Goal: Task Accomplishment & Management: Complete application form

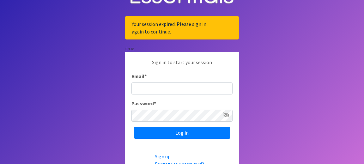
scroll to position [29, 0]
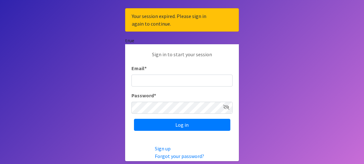
type input "[EMAIL_ADDRESS][DOMAIN_NAME]"
click at [228, 108] on icon at bounding box center [226, 107] width 6 height 5
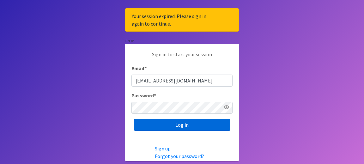
click at [194, 124] on input "Log in" at bounding box center [182, 125] width 96 height 12
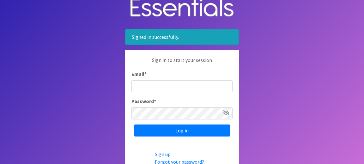
scroll to position [7, 0]
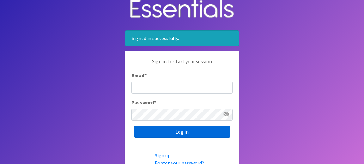
type input "[EMAIL_ADDRESS][DOMAIN_NAME]"
click at [194, 131] on input "Log in" at bounding box center [182, 132] width 96 height 12
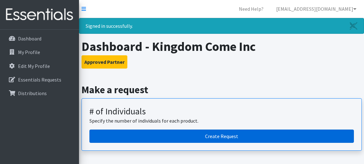
click at [213, 137] on link "Create Request" at bounding box center [221, 136] width 265 height 13
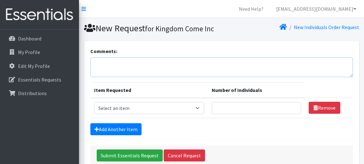
click at [155, 77] on textarea "Comments:" at bounding box center [221, 68] width 263 height 20
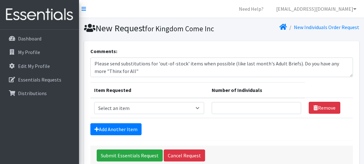
click at [116, 29] on h1 "New Request for Kingdom Come Inc" at bounding box center [151, 28] width 135 height 11
click at [149, 77] on textarea "Please send substitutions for 'out-of-stock' items when possible (like last mon…" at bounding box center [221, 68] width 263 height 20
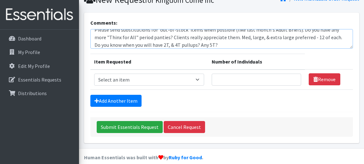
scroll to position [29, 0]
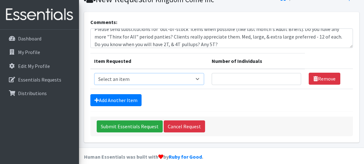
click at [129, 85] on select "Select an item (Newborn) (Preemie) (Size 1) (Size 2) (Size 3) (Size 4) (Size 5)…" at bounding box center [149, 79] width 110 height 12
click at [209, 48] on textarea "Please send substitutions for 'out-of-stock' items when possible (like last mon…" at bounding box center [221, 38] width 263 height 20
click at [227, 48] on textarea "Please send substitutions for 'out-of-stock' items when possible (like last mon…" at bounding box center [221, 38] width 263 height 20
type textarea "Please send substitutions for 'out-of-stock' items when possible (like last mon…"
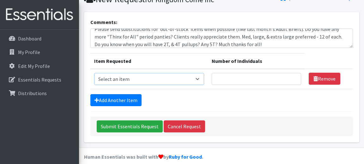
click at [204, 85] on select "Select an item (Newborn) (Preemie) (Size 1) (Size 2) (Size 3) (Size 4) (Size 5)…" at bounding box center [149, 79] width 110 height 12
select select "14509"
click at [292, 85] on input "1" at bounding box center [256, 79] width 89 height 12
type input "2"
click at [292, 85] on input "2" at bounding box center [256, 79] width 89 height 12
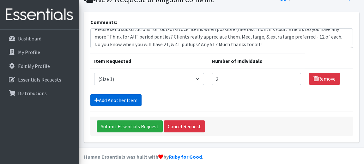
click at [130, 106] on link "Add Another Item" at bounding box center [115, 100] width 51 height 12
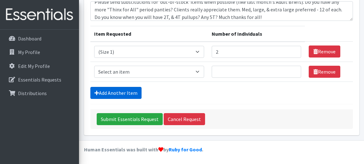
scroll to position [67, 0]
click at [204, 71] on select "Select an item (Newborn) (Preemie) (Size 1) (Size 2) (Size 3) (Size 4) (Size 5)…" at bounding box center [149, 72] width 110 height 12
select select "14510"
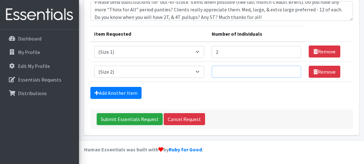
click at [244, 70] on input "Number of Individuals" at bounding box center [256, 72] width 89 height 12
click at [290, 69] on input "1" at bounding box center [256, 72] width 89 height 12
click at [290, 69] on input "2" at bounding box center [256, 72] width 89 height 12
click at [290, 69] on input "3" at bounding box center [256, 72] width 89 height 12
click at [290, 69] on input "4" at bounding box center [256, 72] width 89 height 12
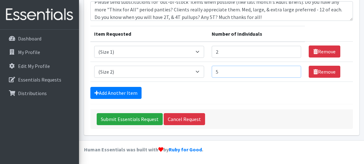
click at [290, 69] on input "5" at bounding box center [256, 72] width 89 height 12
click at [290, 69] on input "6" at bounding box center [256, 72] width 89 height 12
click at [290, 69] on input "7" at bounding box center [256, 72] width 89 height 12
click at [290, 69] on input "8" at bounding box center [256, 72] width 89 height 12
type input "9"
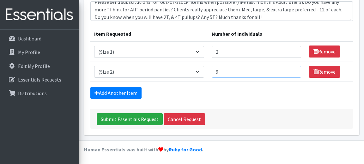
click at [290, 69] on input "9" at bounding box center [256, 72] width 89 height 12
click at [121, 92] on link "Add Another Item" at bounding box center [115, 93] width 51 height 12
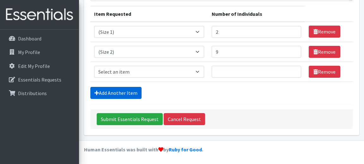
scroll to position [87, 0]
click at [204, 71] on select "Select an item (Newborn) (Preemie) (Size 1) (Size 2) (Size 3) (Size 4) (Size 5)…" at bounding box center [149, 72] width 110 height 12
select select "14507"
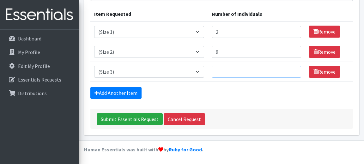
click at [228, 74] on input "Number of Individuals" at bounding box center [256, 72] width 89 height 12
type input "6"
click at [129, 93] on link "Add Another Item" at bounding box center [115, 93] width 51 height 12
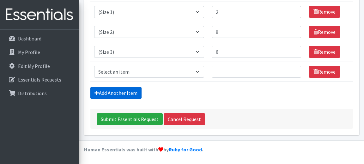
scroll to position [107, 0]
click at [204, 71] on select "Select an item (Newborn) (Preemie) (Size 1) (Size 2) (Size 3) (Size 4) (Size 5)…" at bounding box center [149, 72] width 110 height 12
select select "14512"
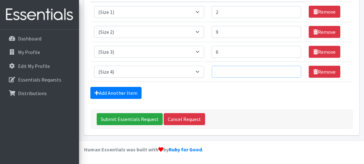
click at [226, 73] on input "Number of Individuals" at bounding box center [256, 72] width 89 height 12
type input "9"
click at [126, 91] on link "Add Another Item" at bounding box center [115, 93] width 51 height 12
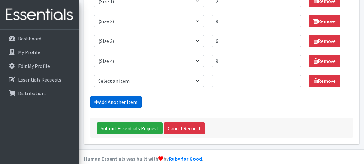
scroll to position [127, 0]
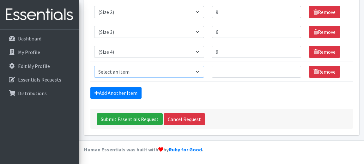
click at [204, 70] on select "Select an item (Newborn) (Preemie) (Size 1) (Size 2) (Size 3) (Size 4) (Size 5)…" at bounding box center [149, 72] width 110 height 12
select select "14488"
click at [228, 73] on input "Number of Individuals" at bounding box center [256, 72] width 89 height 12
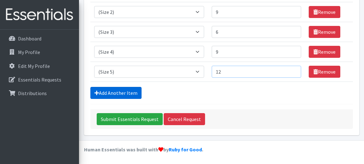
type input "12"
click at [131, 92] on link "Add Another Item" at bounding box center [115, 93] width 51 height 12
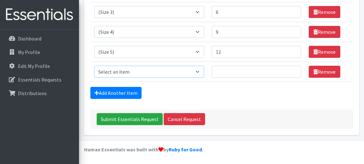
click at [204, 72] on select "Select an item (Newborn) (Preemie) (Size 1) (Size 2) (Size 3) (Size 4) (Size 5)…" at bounding box center [149, 72] width 110 height 12
select select "14491"
click at [230, 74] on input "Number of Individuals" at bounding box center [256, 72] width 89 height 12
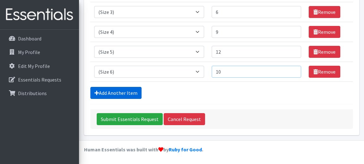
type input "10"
click at [119, 93] on link "Add Another Item" at bounding box center [115, 93] width 51 height 12
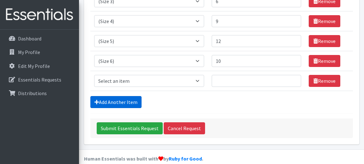
scroll to position [167, 0]
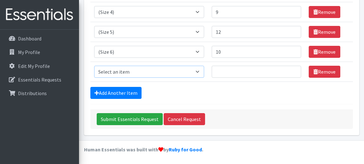
click at [204, 70] on select "Select an item (Newborn) (Preemie) (Size 1) (Size 2) (Size 3) (Size 4) (Size 5)…" at bounding box center [149, 72] width 110 height 12
select select "14953"
click at [235, 74] on input "Number of Individuals" at bounding box center [256, 72] width 89 height 12
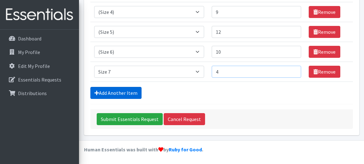
type input "4"
click at [127, 90] on link "Add Another Item" at bounding box center [115, 93] width 51 height 12
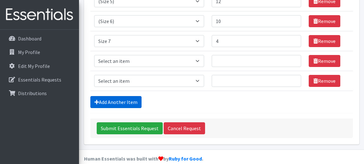
scroll to position [206, 0]
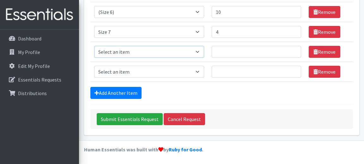
click at [204, 51] on select "Select an item (Newborn) (Preemie) (Size 1) (Size 2) (Size 3) (Size 4) (Size 5)…" at bounding box center [149, 52] width 110 height 12
select select "14495"
click at [236, 54] on input "Number of Individuals" at bounding box center [256, 52] width 89 height 12
type input "4"
click at [204, 71] on select "Select an item (Newborn) (Preemie) (Size 1) (Size 2) (Size 3) (Size 4) (Size 5)…" at bounding box center [149, 72] width 110 height 12
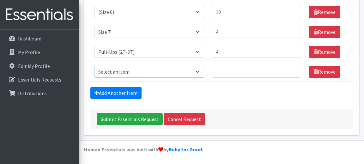
select select "14494"
click at [237, 72] on input "Number of Individuals" at bounding box center [256, 72] width 89 height 12
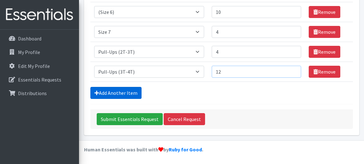
type input "12"
click at [124, 93] on link "Add Another Item" at bounding box center [115, 93] width 51 height 12
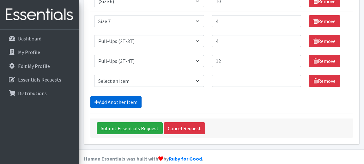
scroll to position [226, 0]
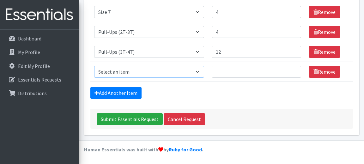
click at [204, 71] on select "Select an item (Newborn) (Preemie) (Size 1) (Size 2) (Size 3) (Size 4) (Size 5)…" at bounding box center [149, 72] width 110 height 12
select select "14511"
click at [230, 75] on input "Number of Individuals" at bounding box center [256, 72] width 89 height 12
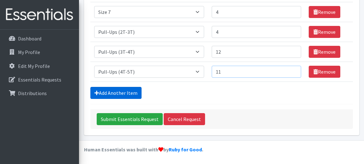
type input "11"
click at [132, 93] on link "Add Another Item" at bounding box center [115, 93] width 51 height 12
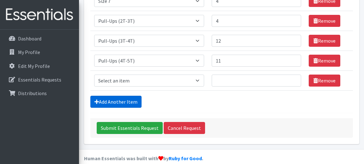
scroll to position [246, 0]
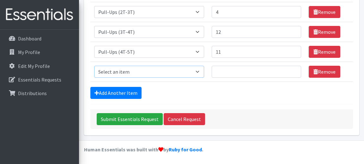
click at [204, 71] on select "Select an item (Newborn) (Preemie) (Size 1) (Size 2) (Size 3) (Size 4) (Size 5)…" at bounding box center [149, 72] width 110 height 12
select select "14484"
click at [242, 73] on input "Number of Individuals" at bounding box center [256, 72] width 89 height 12
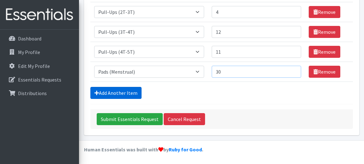
type input "30"
click at [119, 93] on link "Add Another Item" at bounding box center [115, 93] width 51 height 12
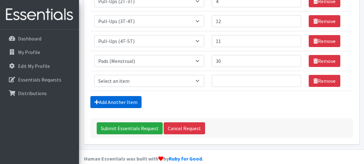
scroll to position [266, 0]
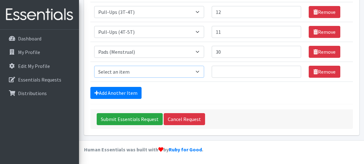
click at [204, 71] on select "Select an item (Newborn) (Preemie) (Size 1) (Size 2) (Size 3) (Size 4) (Size 5)…" at bounding box center [149, 72] width 110 height 12
select select "14485"
click at [236, 71] on input "Number of Individuals" at bounding box center [256, 72] width 89 height 12
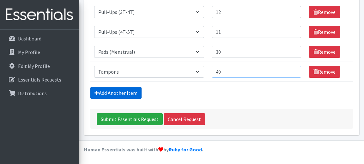
type input "40"
click at [124, 91] on link "Add Another Item" at bounding box center [115, 93] width 51 height 12
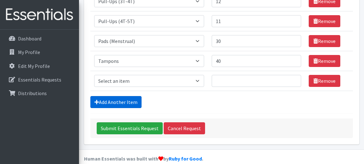
scroll to position [286, 0]
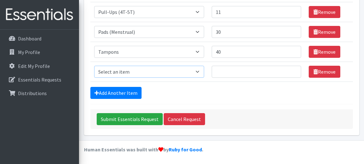
click at [204, 69] on select "Select an item (Newborn) (Preemie) (Size 1) (Size 2) (Size 3) (Size 4) (Size 5)…" at bounding box center [149, 72] width 110 height 12
select select "14487"
click at [242, 72] on input "Number of Individuals" at bounding box center [256, 72] width 89 height 12
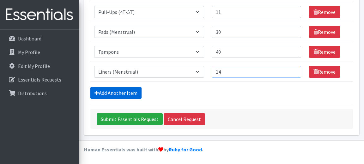
type input "14"
click at [122, 93] on link "Add Another Item" at bounding box center [115, 93] width 51 height 12
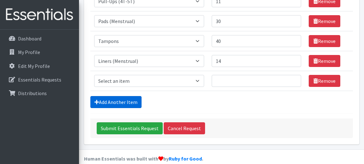
scroll to position [306, 0]
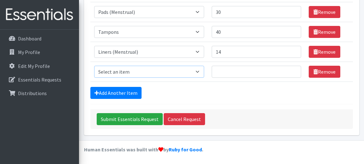
click at [204, 72] on select "Select an item (Newborn) (Preemie) (Size 1) (Size 2) (Size 3) (Size 4) (Size 5)…" at bounding box center [149, 72] width 110 height 12
select select "14489"
click at [239, 75] on input "Number of Individuals" at bounding box center [256, 72] width 89 height 12
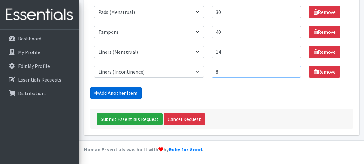
type input "8"
click at [125, 94] on link "Add Another Item" at bounding box center [115, 93] width 51 height 12
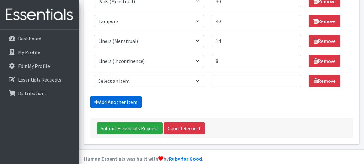
scroll to position [326, 0]
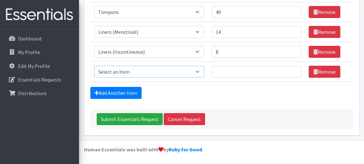
click at [204, 70] on select "Select an item (Newborn) (Preemie) (Size 1) (Size 2) (Size 3) (Size 4) (Size 5)…" at bounding box center [149, 72] width 110 height 12
select select "14498"
click at [239, 74] on input "Number of Individuals" at bounding box center [256, 72] width 89 height 12
type input "8"
click at [319, 51] on link "Remove" at bounding box center [325, 52] width 32 height 12
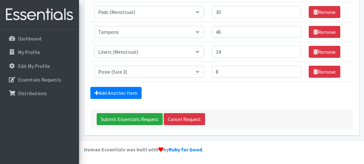
scroll to position [306, 0]
click at [135, 94] on link "Add Another Item" at bounding box center [115, 93] width 51 height 12
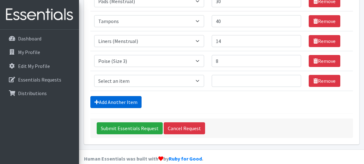
scroll to position [326, 0]
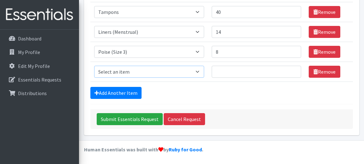
click at [204, 71] on select "Select an item (Newborn) (Preemie) (Size 1) (Size 2) (Size 3) (Size 4) (Size 5)…" at bounding box center [149, 72] width 110 height 12
select select "14769"
click at [237, 73] on input "Number of Individuals" at bounding box center [256, 72] width 89 height 12
type input "11"
click at [131, 92] on link "Add Another Item" at bounding box center [115, 93] width 51 height 12
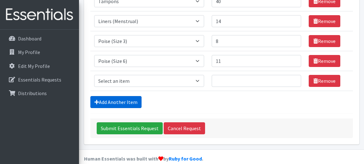
scroll to position [346, 0]
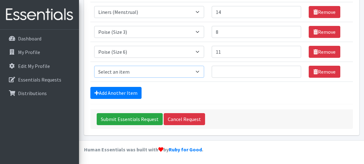
click at [204, 71] on select "Select an item (Newborn) (Preemie) (Size 1) (Size 2) (Size 3) (Size 4) (Size 5)…" at bounding box center [149, 72] width 110 height 12
select select "14770"
click at [243, 73] on input "Number of Individuals" at bounding box center [256, 72] width 89 height 12
type input "3"
click at [132, 92] on link "Add Another Item" at bounding box center [115, 93] width 51 height 12
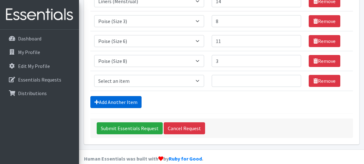
scroll to position [366, 0]
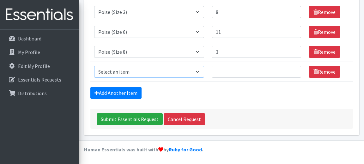
click at [204, 71] on select "Select an item (Newborn) (Preemie) (Size 1) (Size 2) (Size 3) (Size 4) (Size 5)…" at bounding box center [149, 72] width 110 height 12
select select "15132"
click at [234, 72] on input "Number of Individuals" at bounding box center [256, 72] width 89 height 12
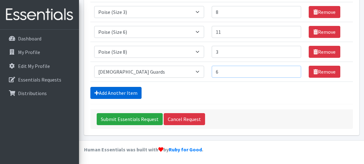
type input "6"
click at [114, 94] on link "Add Another Item" at bounding box center [115, 93] width 51 height 12
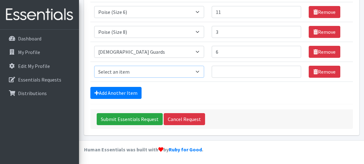
click at [204, 70] on select "Select an item (Newborn) (Preemie) (Size 1) (Size 2) (Size 3) (Size 4) (Size 5)…" at bounding box center [149, 72] width 110 height 12
select select "15012"
click at [242, 74] on input "Number of Individuals" at bounding box center [256, 72] width 89 height 12
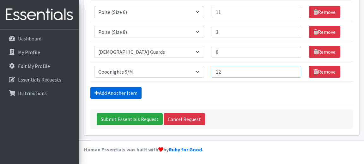
type input "12"
click at [127, 93] on link "Add Another Item" at bounding box center [115, 93] width 51 height 12
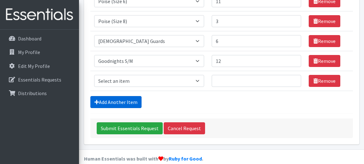
scroll to position [405, 0]
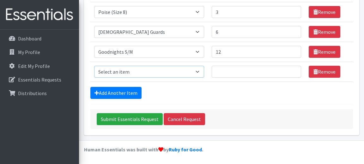
click at [204, 71] on select "Select an item (Newborn) (Preemie) (Size 1) (Size 2) (Size 3) (Size 4) (Size 5)…" at bounding box center [149, 72] width 110 height 12
select select "14504"
click at [231, 73] on input "Number of Individuals" at bounding box center [256, 72] width 89 height 12
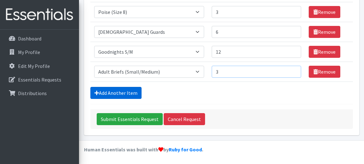
type input "3"
click at [128, 94] on link "Add Another Item" at bounding box center [115, 93] width 51 height 12
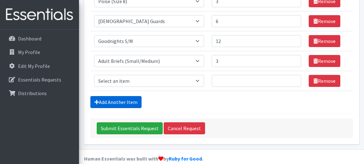
scroll to position [425, 0]
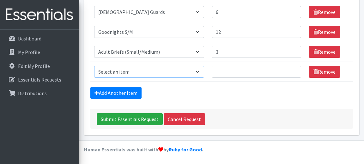
click at [204, 71] on select "Select an item (Newborn) (Preemie) (Size 1) (Size 2) (Size 3) (Size 4) (Size 5)…" at bounding box center [149, 72] width 110 height 12
select select "14497"
click at [245, 74] on input "Number of Individuals" at bounding box center [256, 72] width 89 height 12
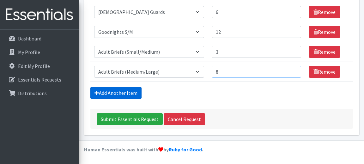
type input "8"
click at [125, 95] on link "Add Another Item" at bounding box center [115, 93] width 51 height 12
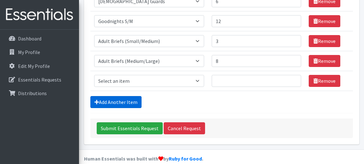
scroll to position [445, 0]
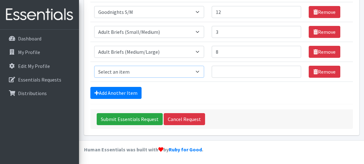
click at [204, 71] on select "Select an item (Newborn) (Preemie) (Size 1) (Size 2) (Size 3) (Size 4) (Size 5)…" at bounding box center [149, 72] width 110 height 12
select select "14774"
click at [227, 75] on input "Number of Individuals" at bounding box center [256, 72] width 89 height 12
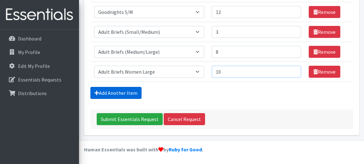
type input "10"
click at [134, 91] on link "Add Another Item" at bounding box center [115, 93] width 51 height 12
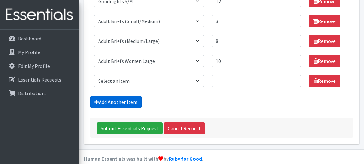
scroll to position [465, 0]
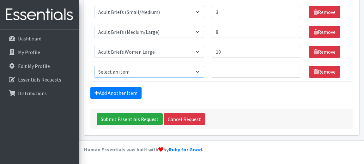
click at [204, 70] on select "Select an item (Newborn) (Preemie) (Size 1) (Size 2) (Size 3) (Size 4) (Size 5)…" at bounding box center [149, 72] width 110 height 12
select select "14496"
click at [234, 73] on input "Number of Individuals" at bounding box center [256, 72] width 89 height 12
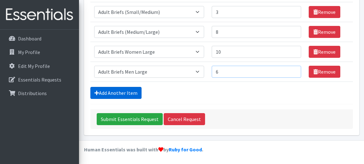
type input "6"
click at [123, 91] on link "Add Another Item" at bounding box center [115, 93] width 51 height 12
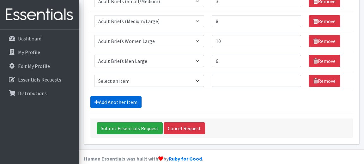
scroll to position [485, 0]
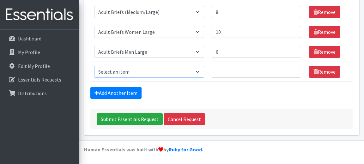
click at [127, 72] on select "Select an item (Newborn) (Preemie) (Size 1) (Size 2) (Size 3) (Size 4) (Size 5)…" at bounding box center [149, 72] width 110 height 12
select select "14771"
click at [254, 71] on input "Number of Individuals" at bounding box center [256, 72] width 89 height 12
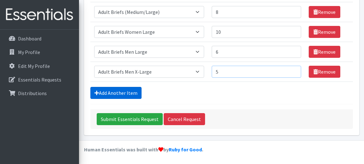
type input "5"
click at [121, 90] on link "Add Another Item" at bounding box center [115, 93] width 51 height 12
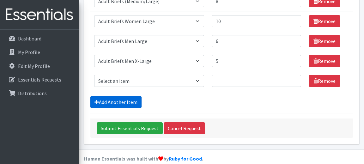
scroll to position [505, 0]
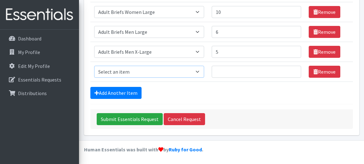
click at [152, 71] on select "Select an item (Newborn) (Preemie) (Size 1) (Size 2) (Size 3) (Size 4) (Size 5)…" at bounding box center [149, 72] width 110 height 12
select select "14775"
click at [265, 74] on input "Number of Individuals" at bounding box center [256, 72] width 89 height 12
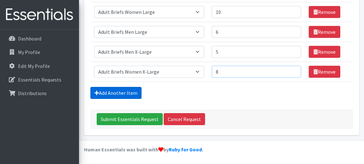
type input "8"
click at [126, 93] on link "Add Another Item" at bounding box center [115, 93] width 51 height 12
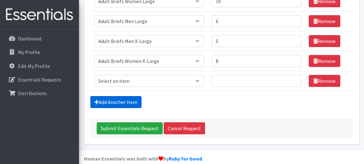
scroll to position [525, 0]
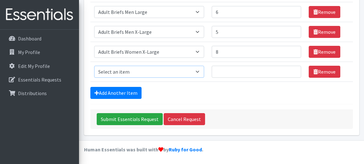
click at [204, 70] on select "Select an item (Newborn) (Preemie) (Size 1) (Size 2) (Size 3) (Size 4) (Size 5)…" at bounding box center [149, 72] width 110 height 12
select select "15287"
click at [276, 74] on input "Number of Individuals" at bounding box center [256, 72] width 89 height 12
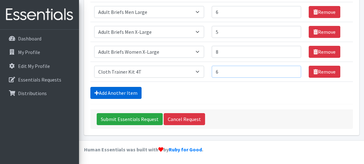
type input "6"
click at [123, 93] on link "Add Another Item" at bounding box center [115, 93] width 51 height 12
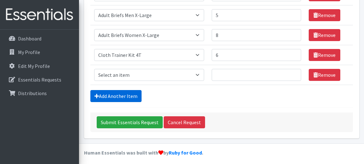
scroll to position [545, 0]
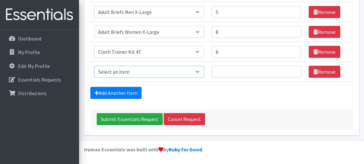
click at [144, 75] on select "Select an item (Newborn) (Preemie) (Size 1) (Size 2) (Size 3) (Size 4) (Size 5)…" at bounding box center [149, 72] width 110 height 12
select select "14500"
click at [239, 73] on input "Number of Individuals" at bounding box center [256, 72] width 89 height 12
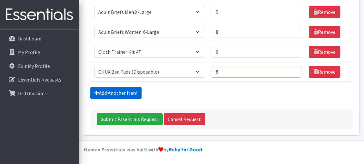
type input "8"
click at [130, 94] on link "Add Another Item" at bounding box center [115, 93] width 51 height 12
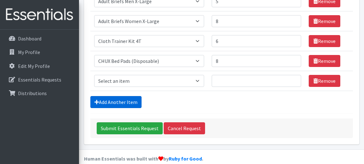
scroll to position [565, 0]
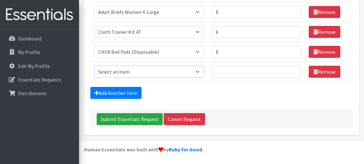
click at [204, 72] on select "Select an item (Newborn) (Preemie) (Size 1) (Size 2) (Size 3) (Size 4) (Size 5)…" at bounding box center [149, 72] width 110 height 12
click at [204, 71] on select "Select an item (Newborn) (Preemie) (Size 1) (Size 2) (Size 3) (Size 4) (Size 5)…" at bounding box center [149, 72] width 110 height 12
click at [316, 72] on link "Remove" at bounding box center [325, 72] width 32 height 12
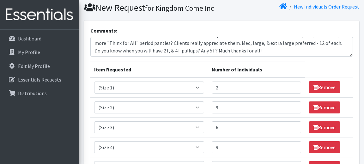
scroll to position [20, 0]
click at [201, 57] on textarea "Please send substitutions for 'out-of-stock' items when possible (like last mon…" at bounding box center [221, 47] width 263 height 20
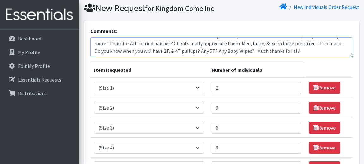
click at [303, 57] on textarea "Please send substitutions for 'out-of-stock' items when possible (like last mon…" at bounding box center [221, 47] width 263 height 20
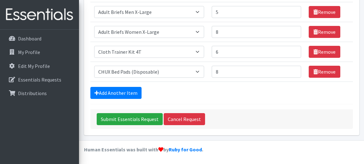
scroll to position [544, 0]
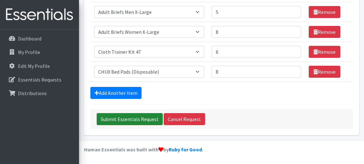
type textarea "Please send substitutions for 'out-of-stock' items when possible (like last mon…"
click at [133, 121] on input "Submit Essentials Request" at bounding box center [130, 119] width 66 height 12
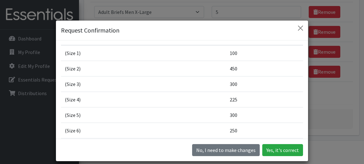
scroll to position [0, 0]
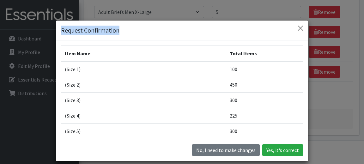
drag, startPoint x: 143, startPoint y: 30, endPoint x: 140, endPoint y: 20, distance: 10.4
click at [140, 20] on div "Request Confirmation Item Name Total Items (Size 1) 100 (Size 2) 450 (Size 3) 3…" at bounding box center [182, 90] width 253 height 141
click at [146, 33] on div "Request Confirmation" at bounding box center [182, 31] width 252 height 20
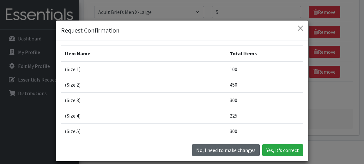
click at [207, 151] on button "No, I need to make changes" at bounding box center [226, 150] width 68 height 12
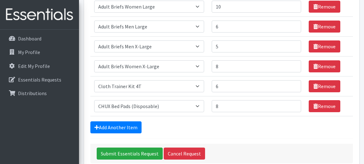
scroll to position [545, 0]
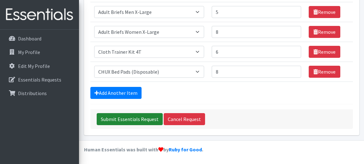
click at [147, 119] on input "Submit Essentials Request" at bounding box center [130, 119] width 66 height 12
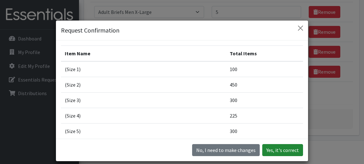
click at [288, 150] on button "Yes, it's correct" at bounding box center [282, 150] width 41 height 12
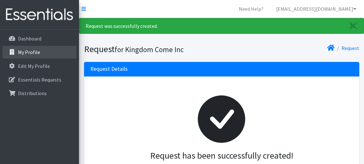
click at [31, 52] on p "My Profile" at bounding box center [29, 52] width 22 height 6
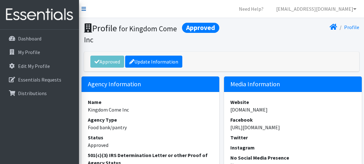
click at [84, 9] on icon at bounding box center [84, 8] width 4 height 5
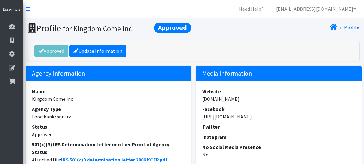
click at [30, 11] on nav "Need Help? [EMAIL_ADDRESS][DOMAIN_NAME] Organization Settings My Co-Workers My …" at bounding box center [193, 9] width 341 height 18
click at [28, 9] on icon at bounding box center [28, 8] width 4 height 5
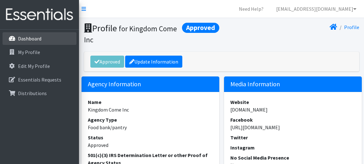
click at [45, 36] on link "Dashboard" at bounding box center [40, 38] width 74 height 13
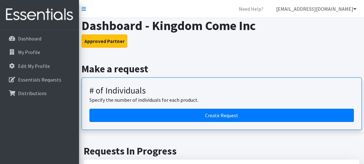
click at [354, 9] on icon at bounding box center [354, 8] width 3 height 5
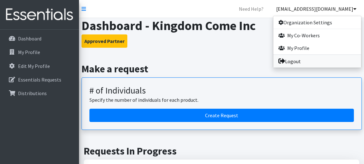
click at [294, 61] on link "Logout" at bounding box center [317, 61] width 88 height 13
